Goal: Task Accomplishment & Management: Manage account settings

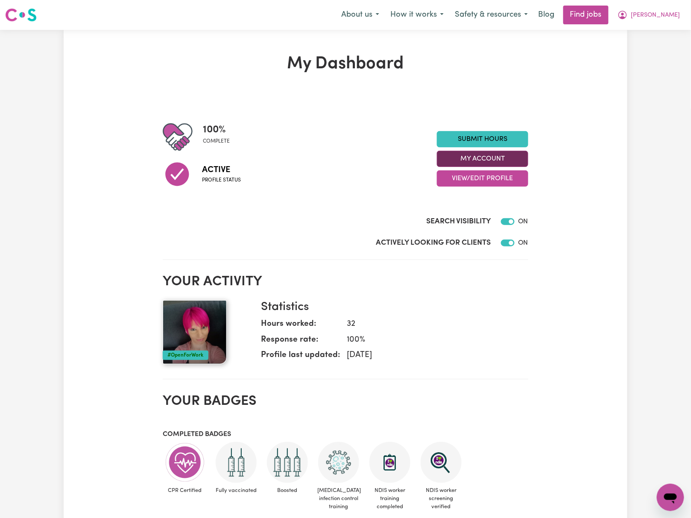
click at [518, 159] on button "My Account" at bounding box center [482, 159] width 91 height 16
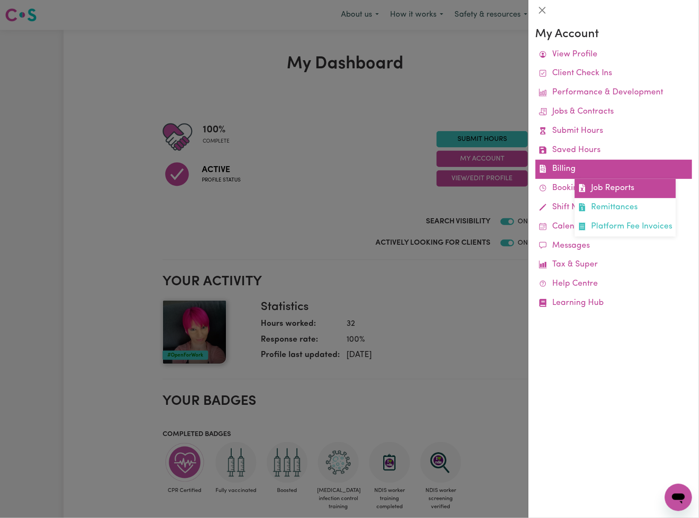
click at [626, 191] on link "Job Reports" at bounding box center [625, 188] width 101 height 19
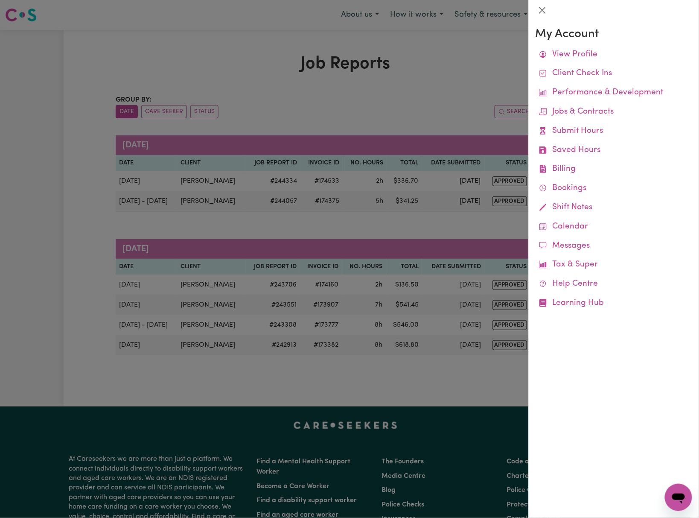
click at [444, 115] on div at bounding box center [349, 259] width 699 height 518
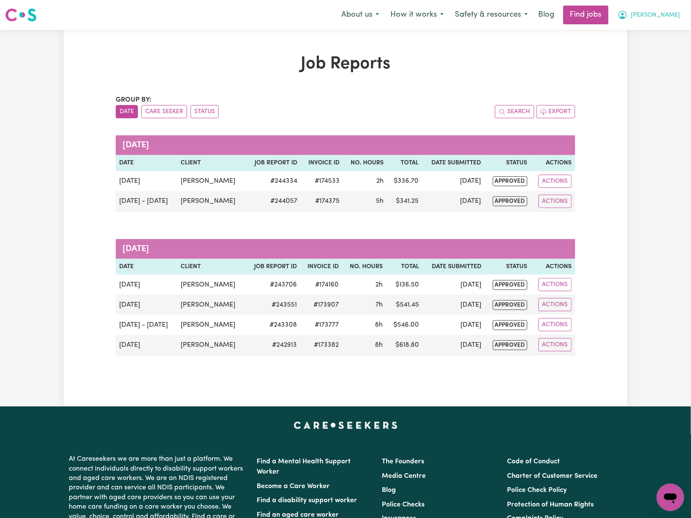
click at [668, 11] on button "[PERSON_NAME]" at bounding box center [649, 15] width 74 height 18
click at [668, 52] on link "My Dashboard" at bounding box center [651, 49] width 67 height 16
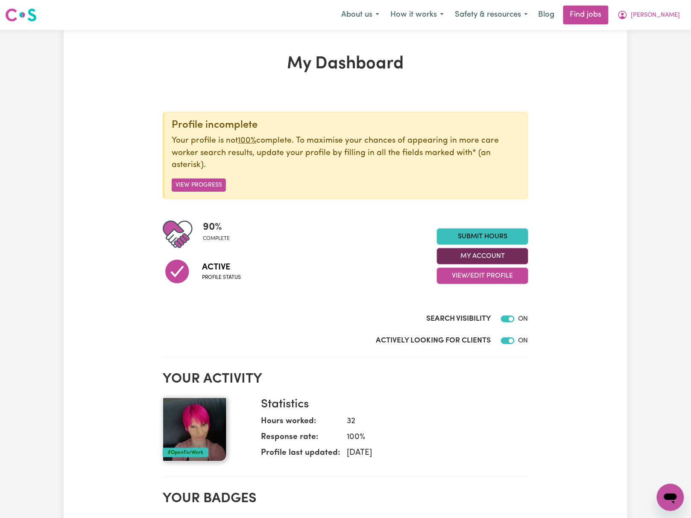
click at [526, 256] on button "My Account" at bounding box center [482, 256] width 91 height 16
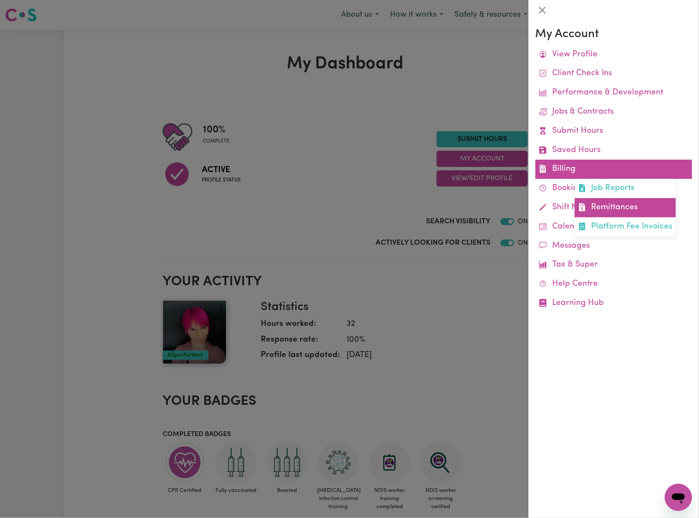
click at [626, 207] on link "Remittances" at bounding box center [625, 207] width 101 height 19
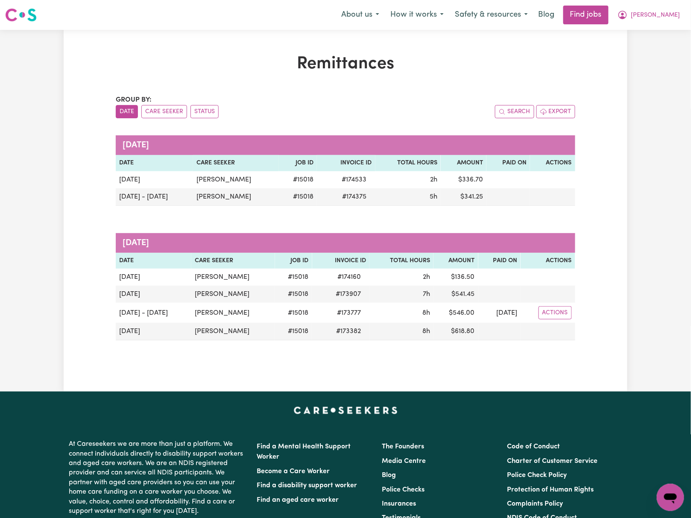
click at [664, 248] on div "Remittances Group by: Date Care Seeker Status Search Export [DATE] Date Care Se…" at bounding box center [345, 211] width 691 height 362
click at [675, 12] on span "[PERSON_NAME]" at bounding box center [655, 15] width 49 height 9
click at [662, 67] on link "Logout" at bounding box center [651, 65] width 67 height 16
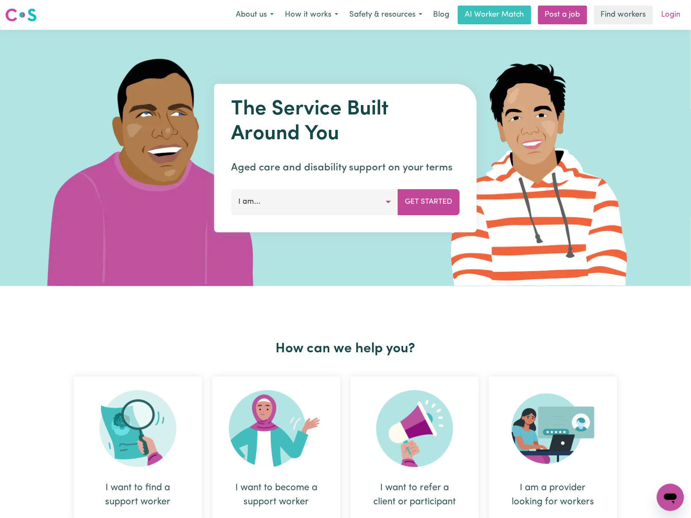
click at [670, 15] on link "Login" at bounding box center [670, 15] width 29 height 19
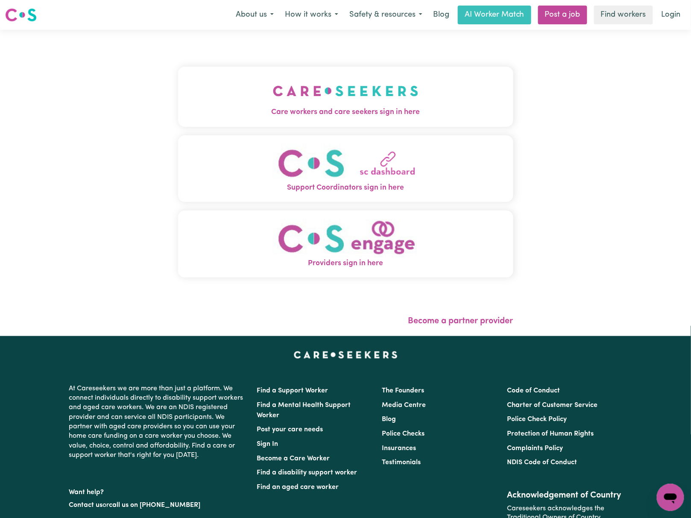
click at [288, 106] on img "Care workers and care seekers sign in here" at bounding box center [346, 91] width 146 height 32
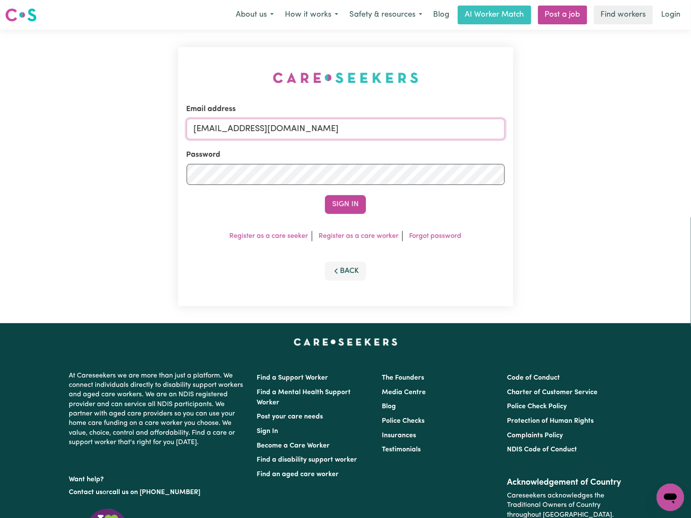
drag, startPoint x: 254, startPoint y: 127, endPoint x: 253, endPoint y: 133, distance: 6.2
click at [254, 127] on input "[EMAIL_ADDRESS][DOMAIN_NAME]" at bounding box center [346, 129] width 318 height 20
drag, startPoint x: 238, startPoint y: 125, endPoint x: 620, endPoint y: 134, distance: 382.1
click at [620, 132] on div "Email address [EMAIL_ADDRESS][DOMAIN_NAME] Password Sign In Register as a care …" at bounding box center [345, 176] width 691 height 293
type input "superuser~[EMAIL_ADDRESS][DOMAIN_NAME]"
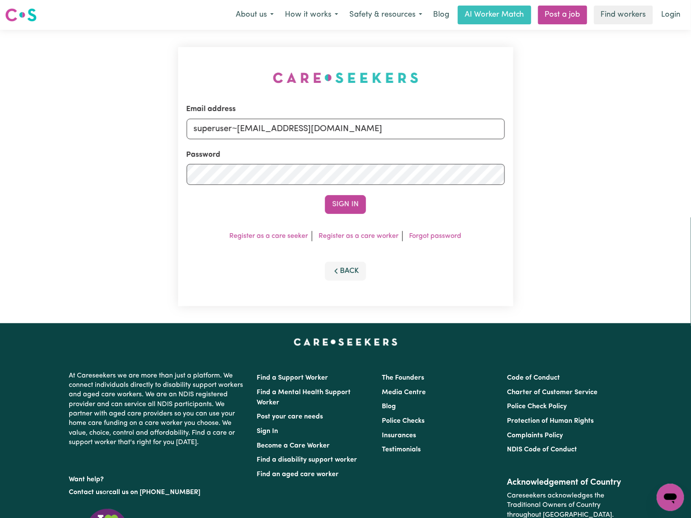
click at [325, 195] on button "Sign In" at bounding box center [345, 204] width 41 height 19
